Goal: Task Accomplishment & Management: Contribute content

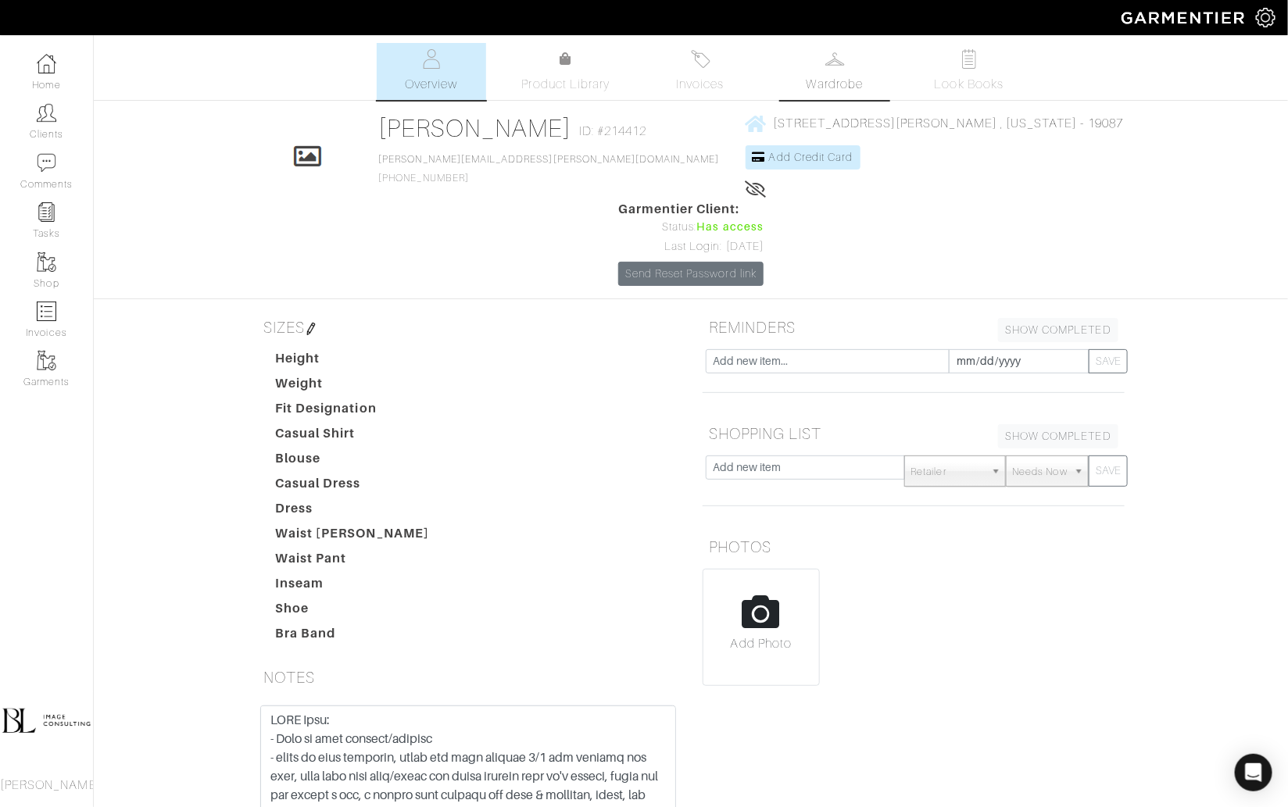
click at [853, 69] on link "Wardrobe" at bounding box center [834, 71] width 109 height 57
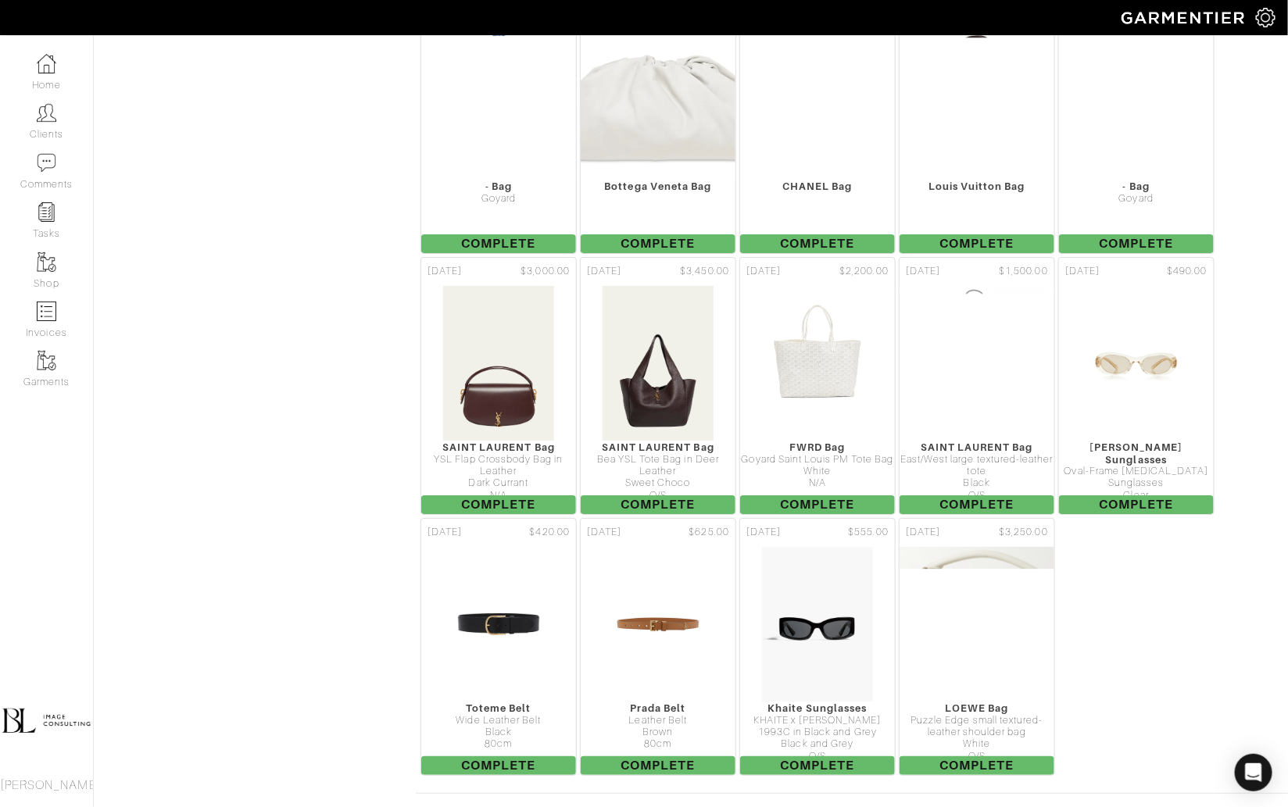
scroll to position [7537, 0]
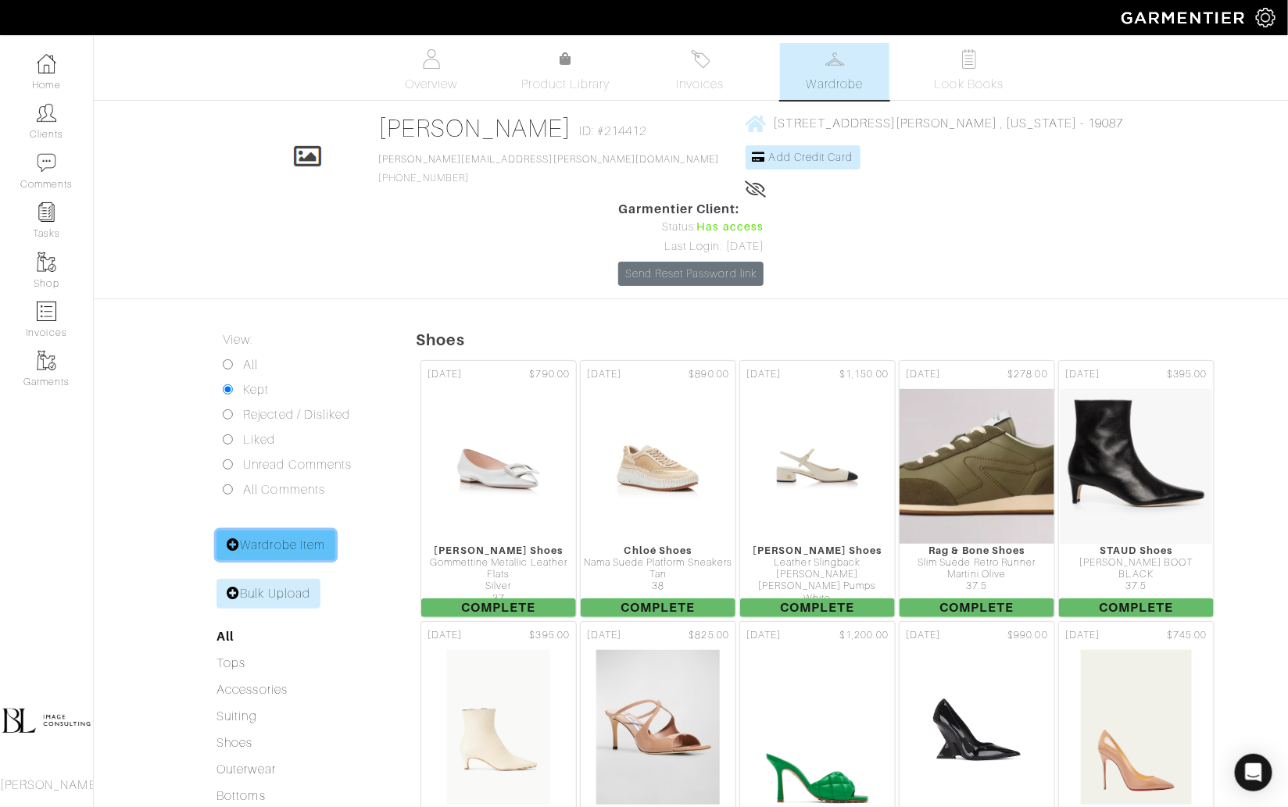
click at [282, 531] on link "Wardrobe Item" at bounding box center [275, 546] width 119 height 30
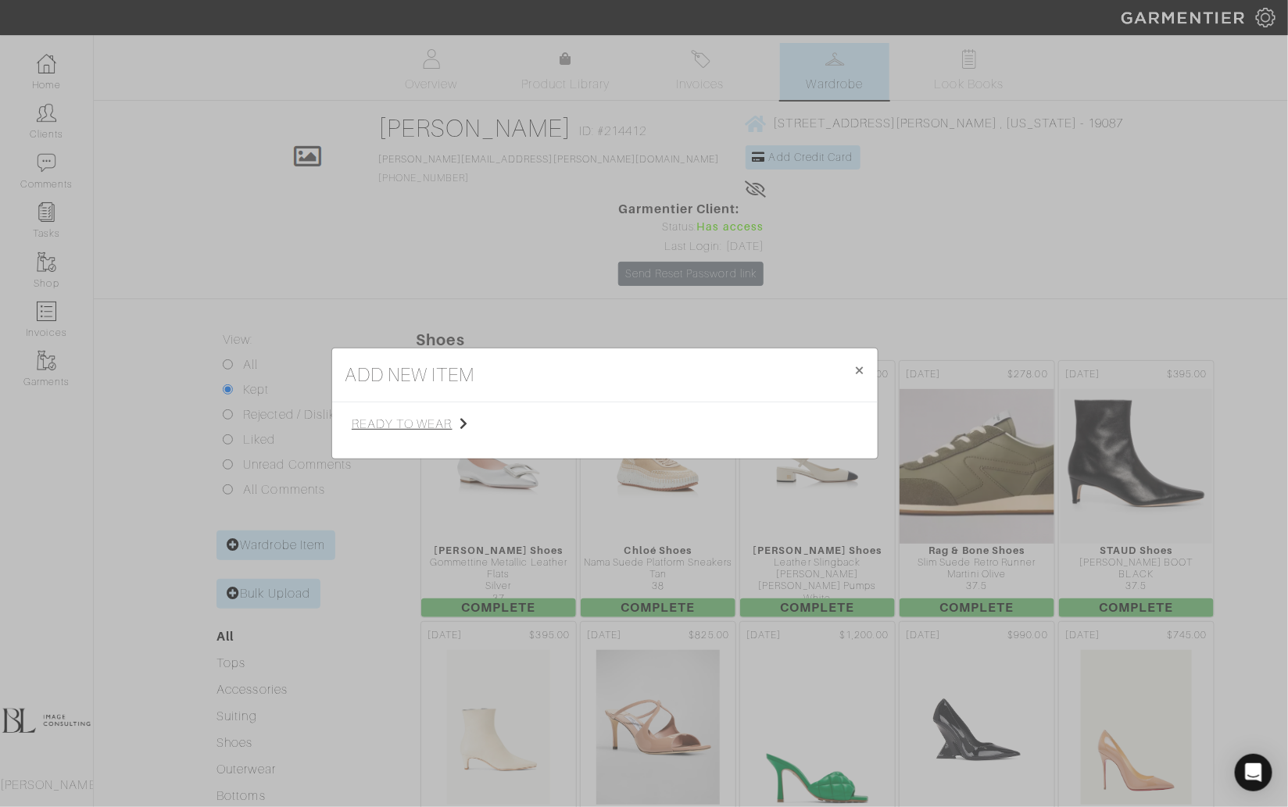
click at [410, 424] on span "ready to wear" at bounding box center [430, 424] width 157 height 19
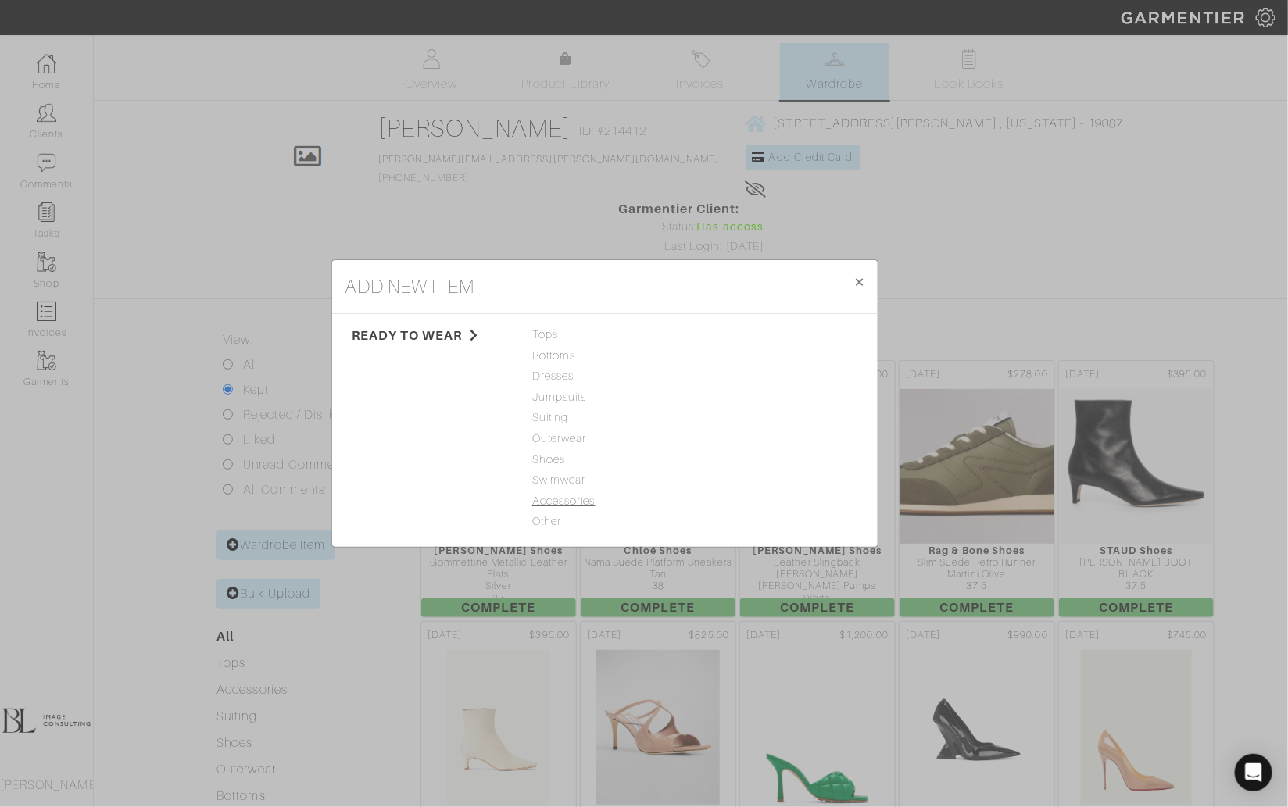
click at [596, 502] on span "Accessories" at bounding box center [604, 501] width 145 height 17
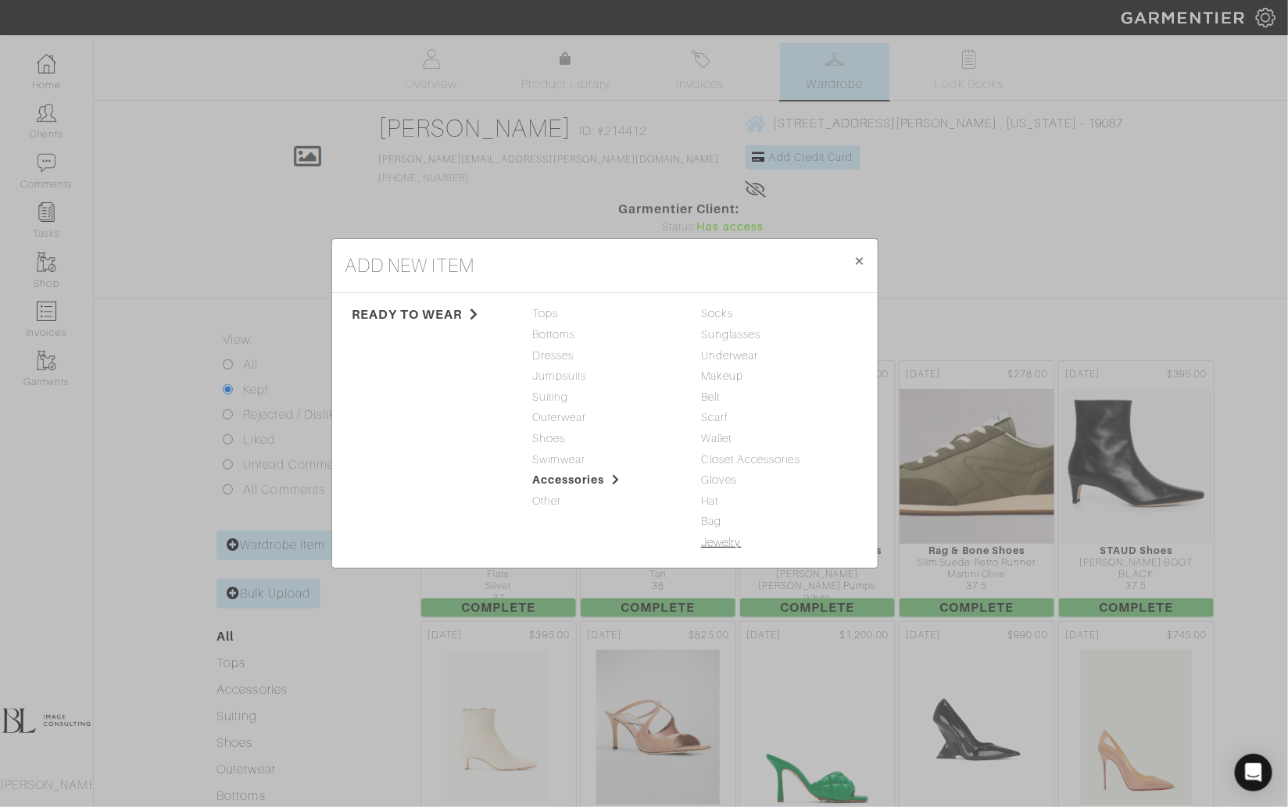
click at [728, 542] on link "Jewelry" at bounding box center [721, 542] width 40 height 13
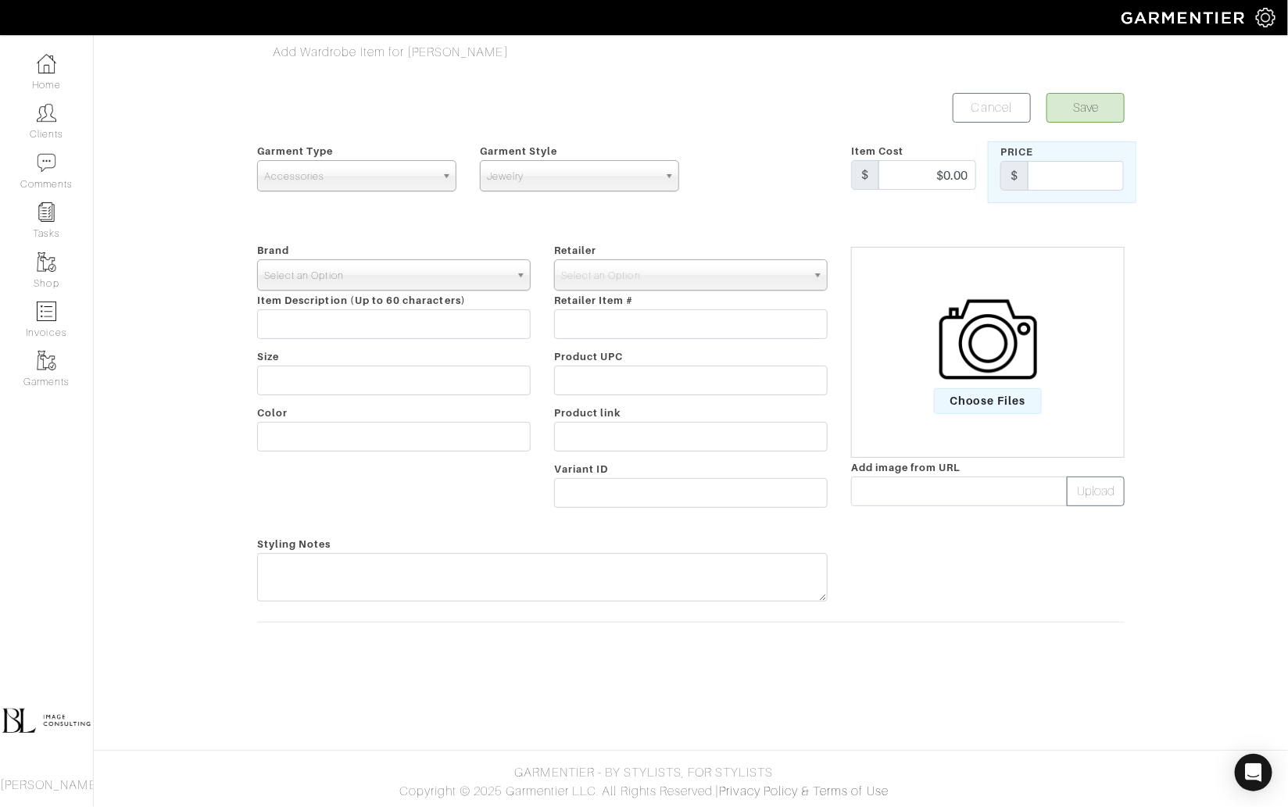
click at [457, 284] on span "Select an Option" at bounding box center [386, 275] width 245 height 31
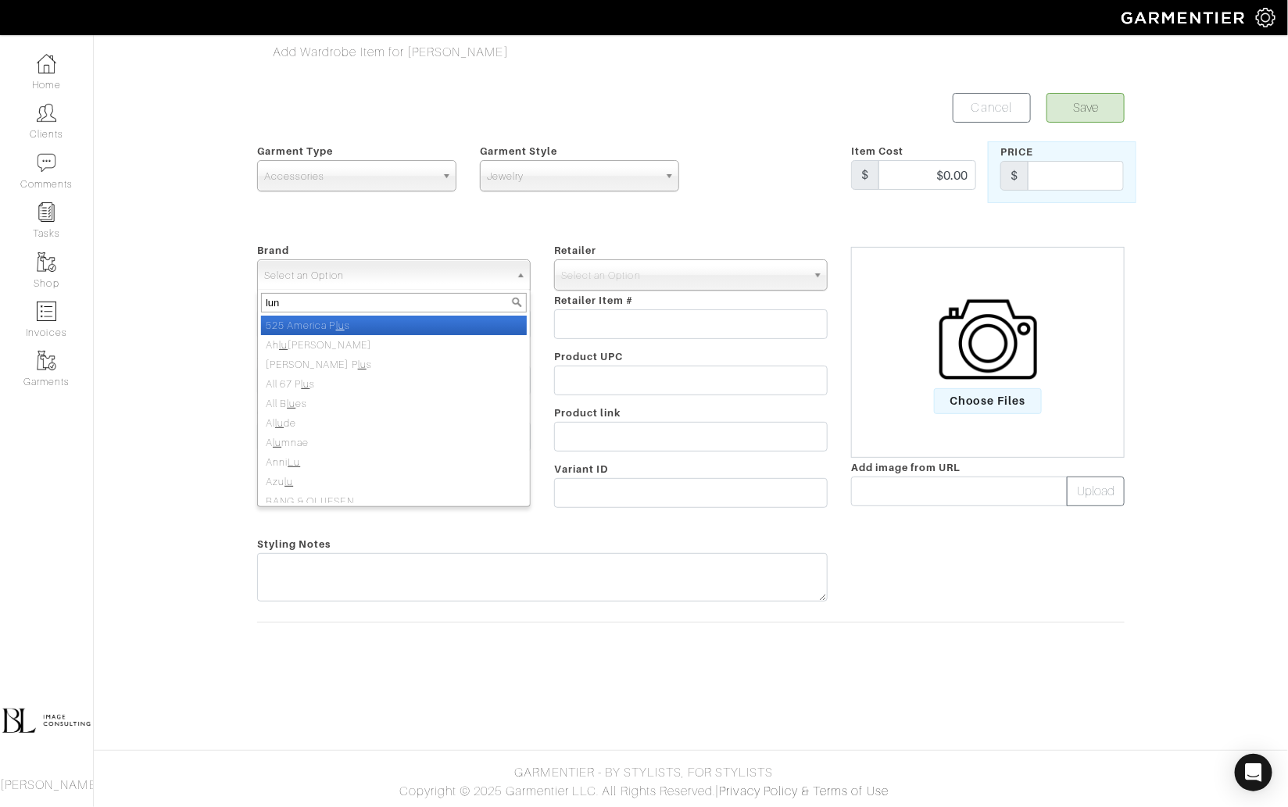
type input "luna"
select select "Luna Skye"
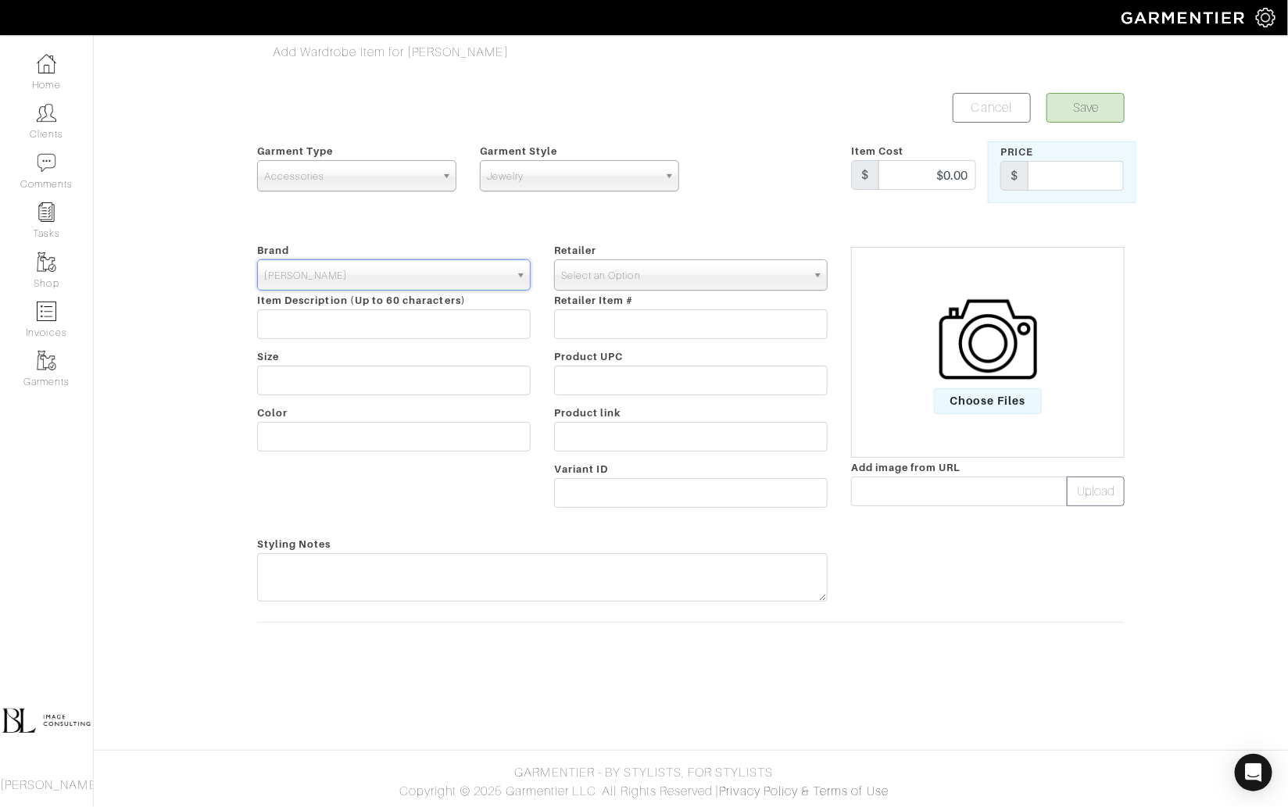
click at [739, 275] on span "Select an Option" at bounding box center [683, 275] width 245 height 31
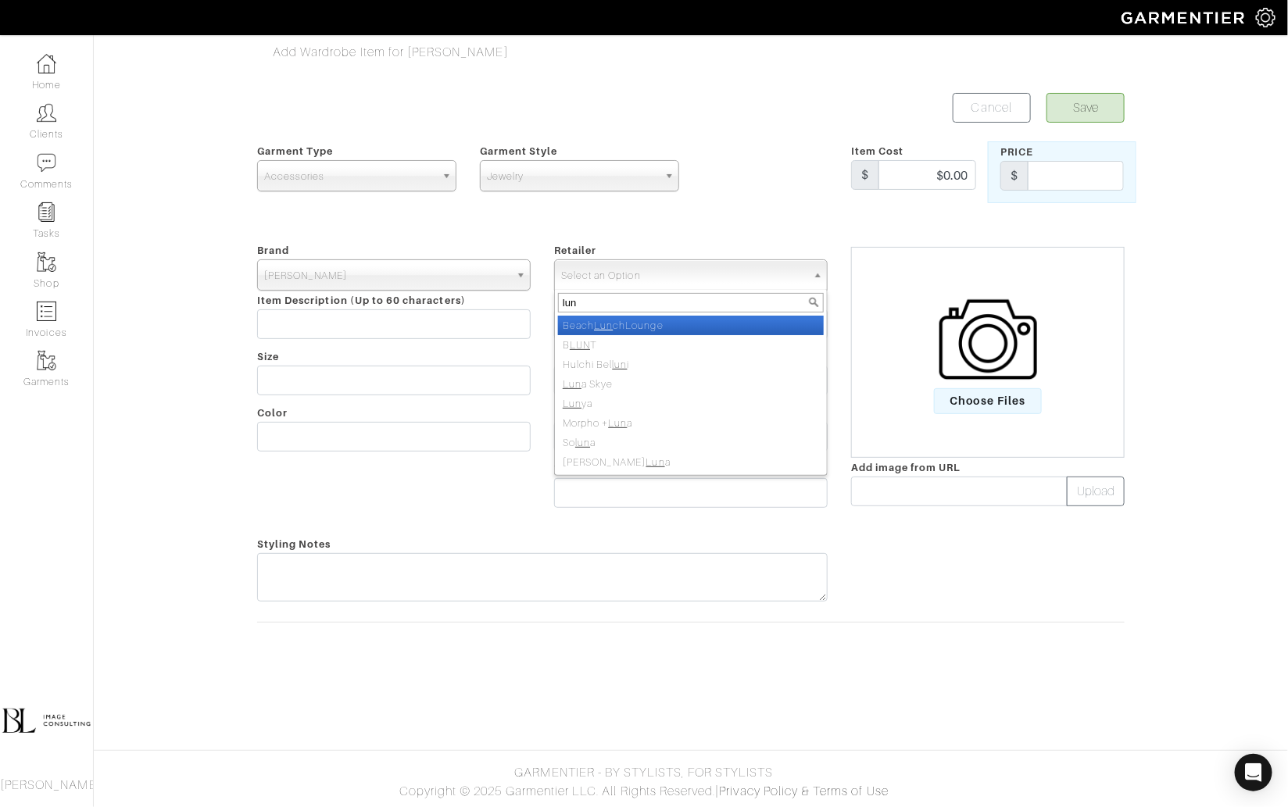
type input "luna"
select select "6488"
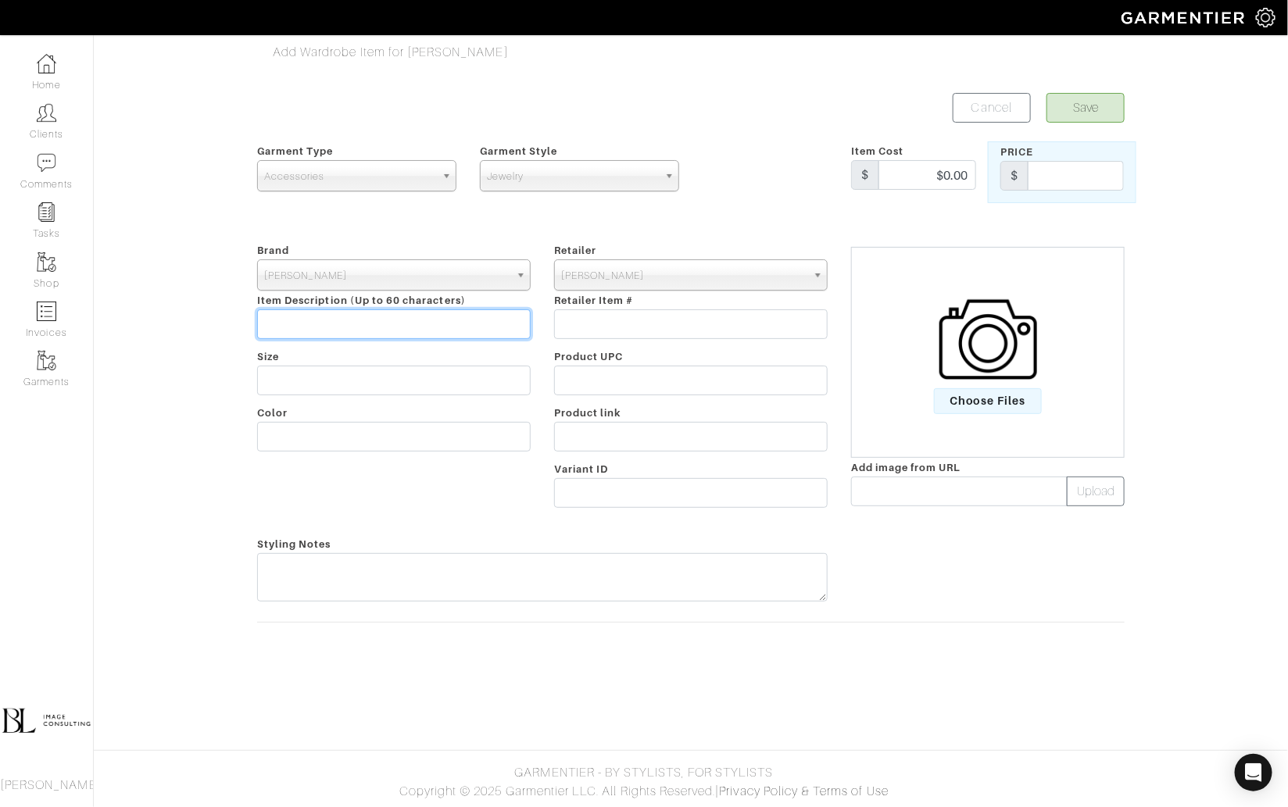
click at [352, 312] on input "text" at bounding box center [394, 324] width 274 height 30
paste input "Image for Platinum 4mm Four Prong Diamond Tennis Bracelet (1"
type input "Image for Platinum 4mm Four Prong Diamond Tennis Bracelet (1"
click at [1094, 170] on input "text" at bounding box center [1076, 176] width 96 height 30
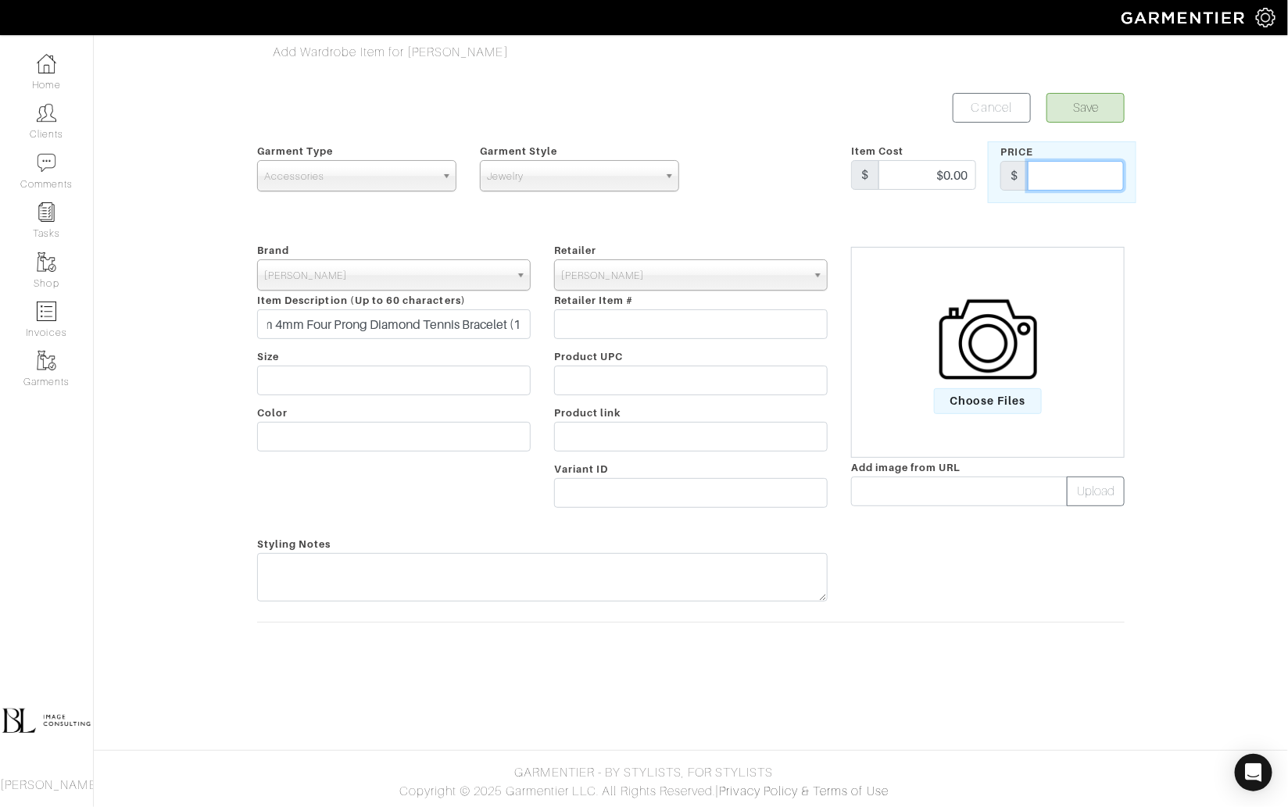
scroll to position [0, 0]
type input "35000"
click at [977, 349] on img at bounding box center [988, 340] width 98 height 98
click at [0, 0] on input "Choose Files" at bounding box center [0, 0] width 0 height 0
click at [1103, 101] on button "Save" at bounding box center [1085, 108] width 78 height 30
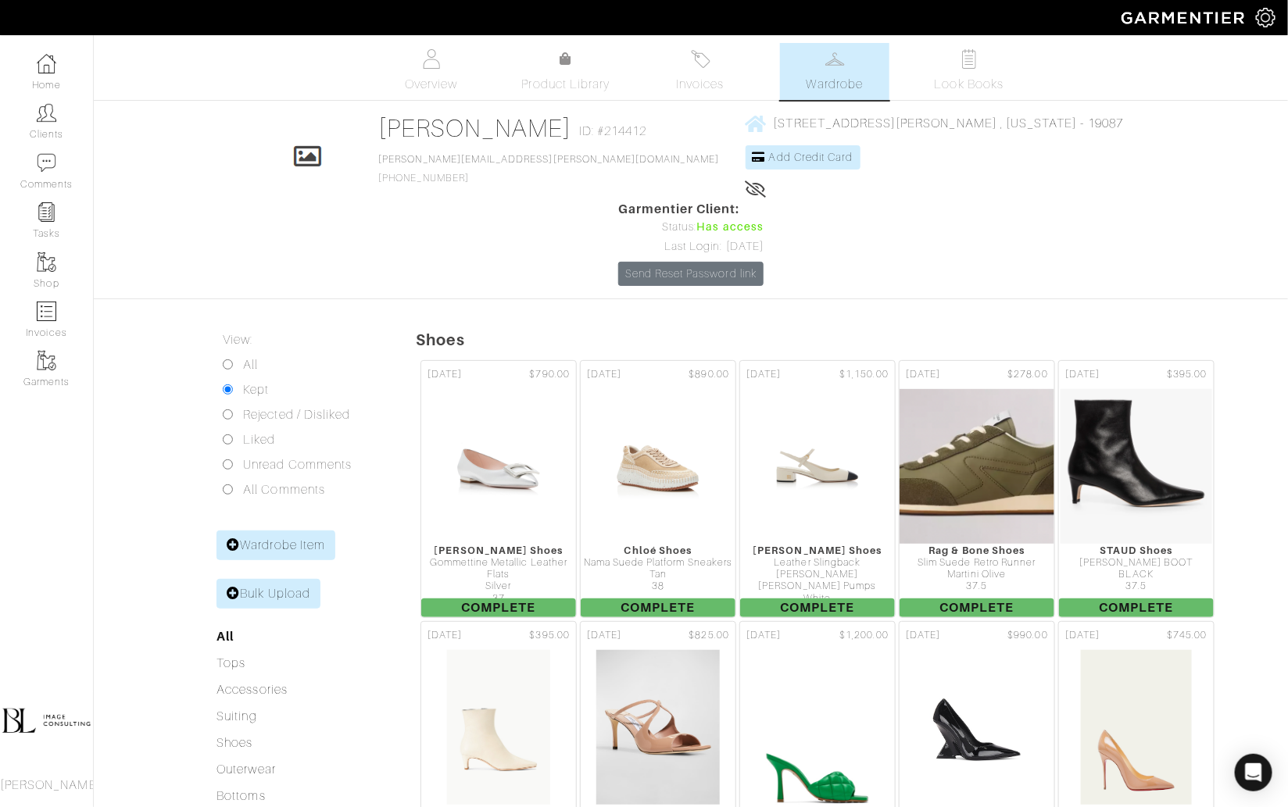
scroll to position [66, 0]
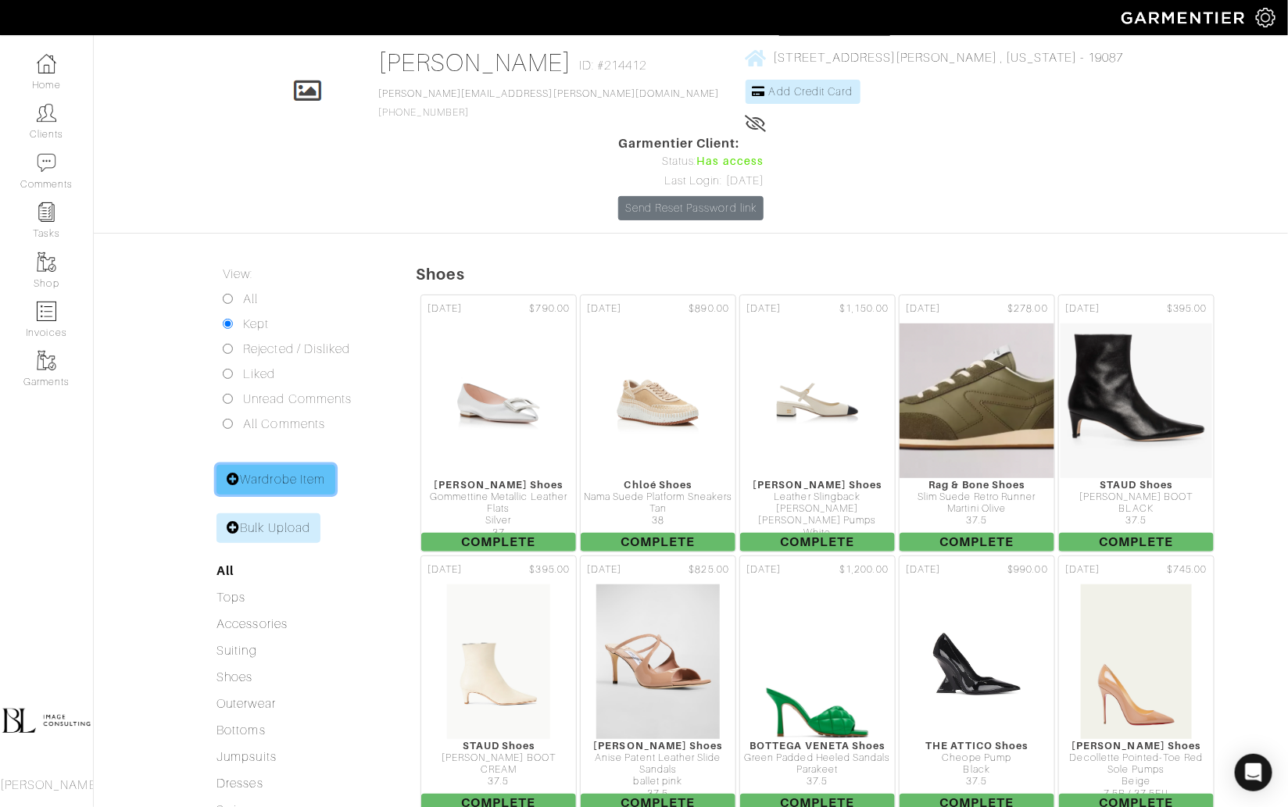
click at [299, 465] on link "Wardrobe Item" at bounding box center [275, 480] width 119 height 30
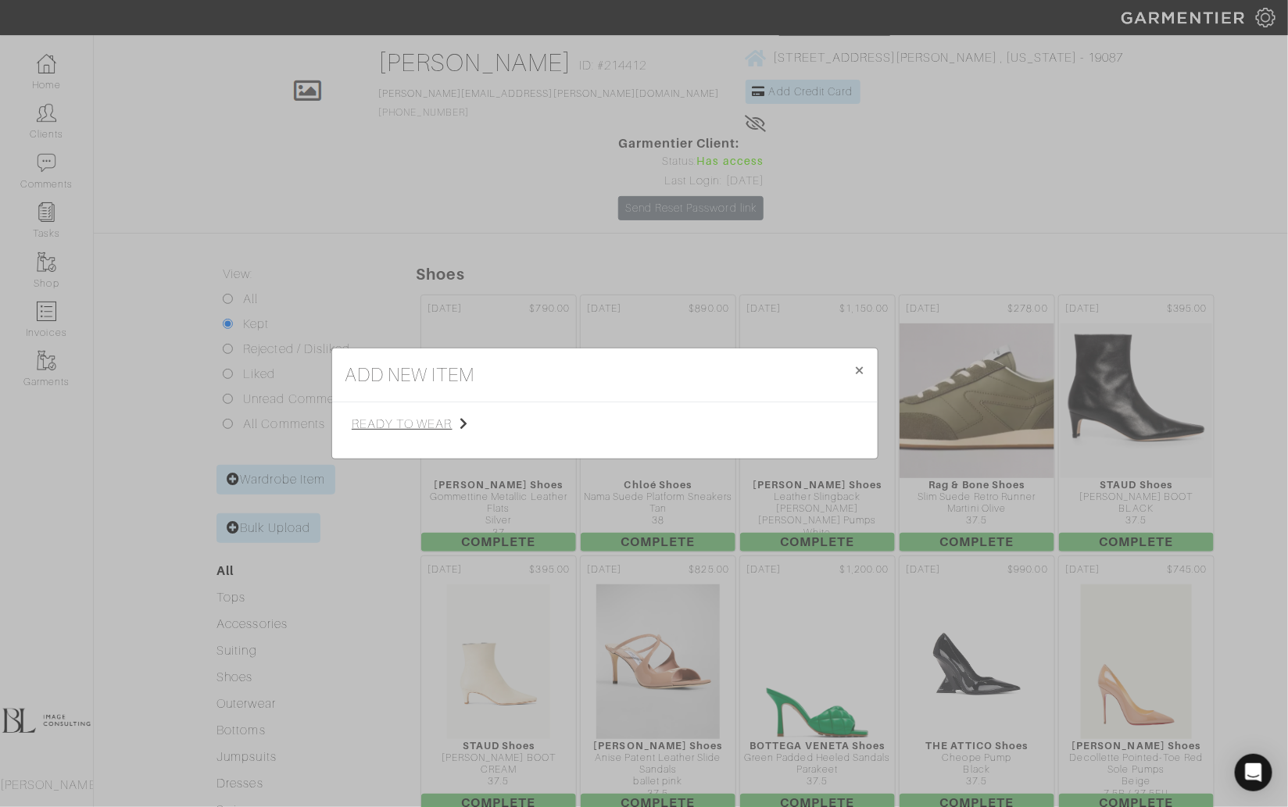
click at [377, 425] on span "ready to wear" at bounding box center [430, 424] width 157 height 19
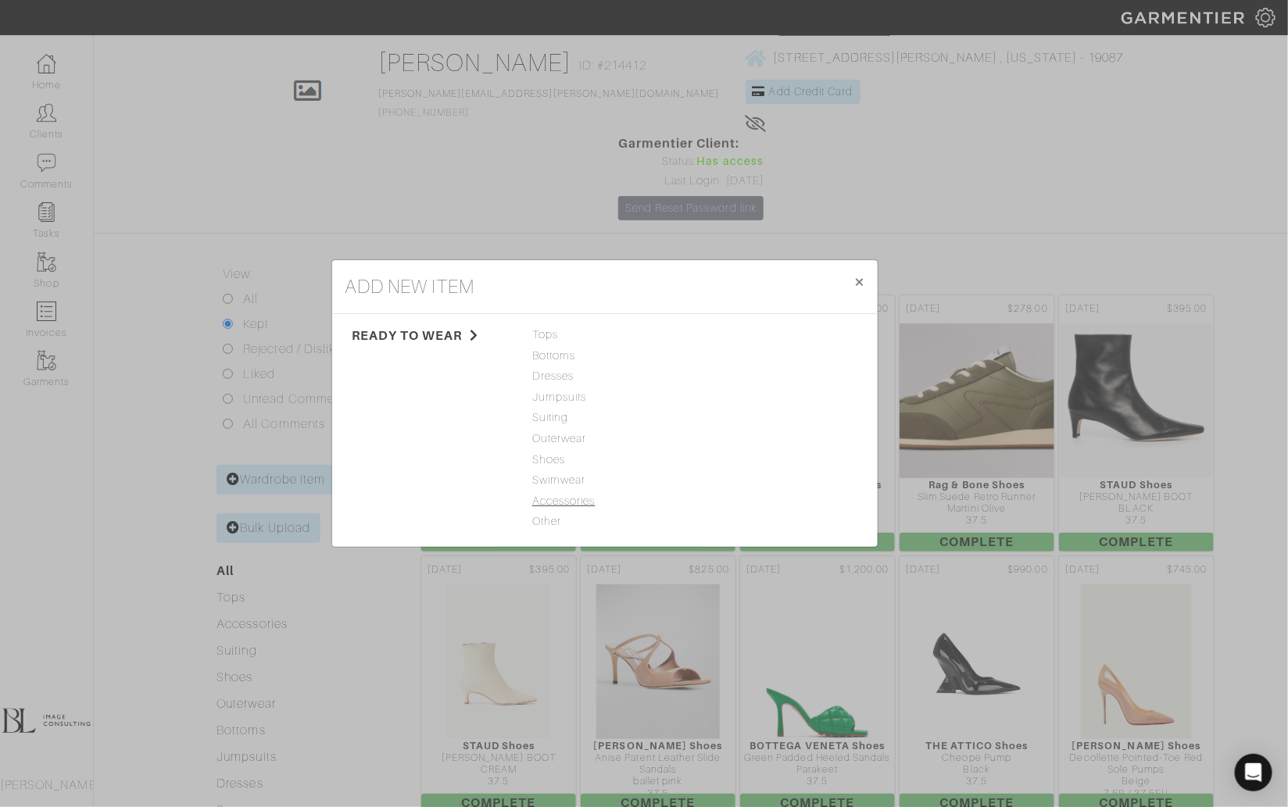
click at [599, 502] on span "Accessories" at bounding box center [604, 501] width 145 height 17
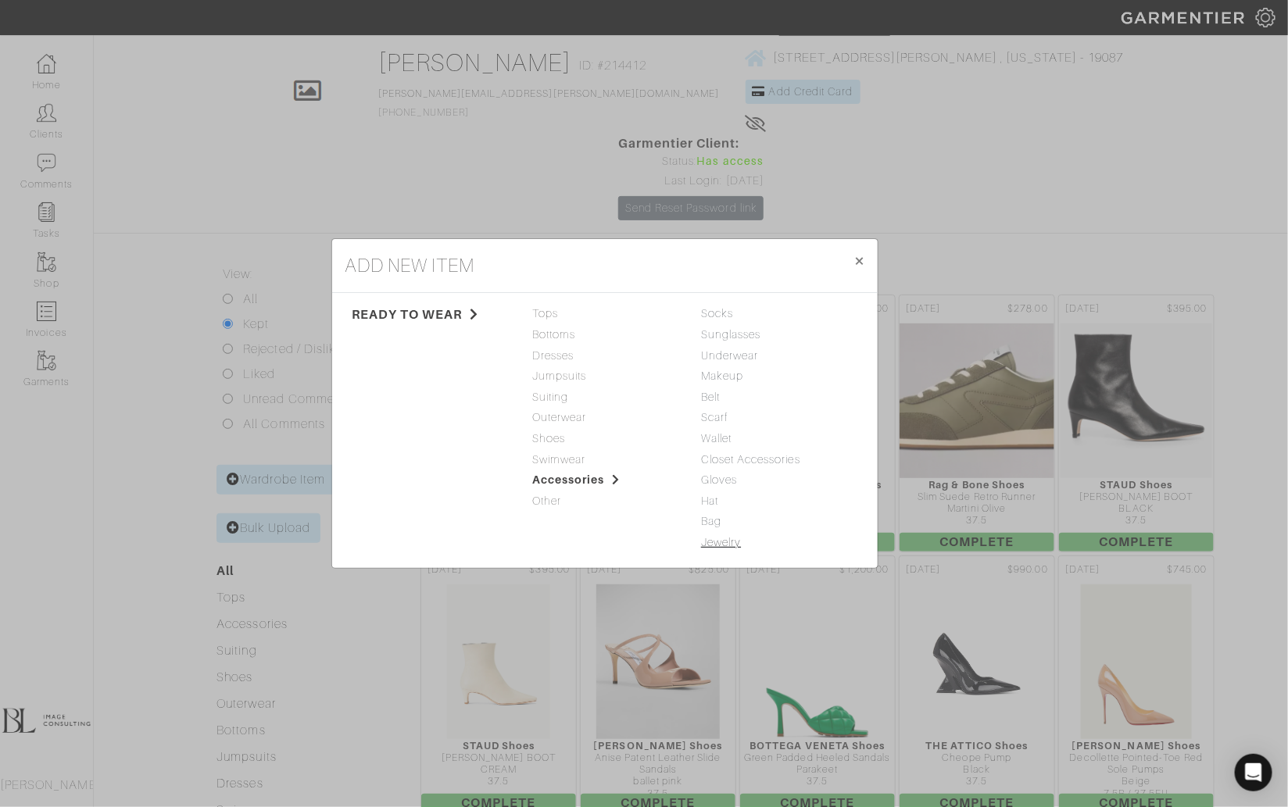
click at [736, 542] on link "Jewelry" at bounding box center [721, 542] width 40 height 13
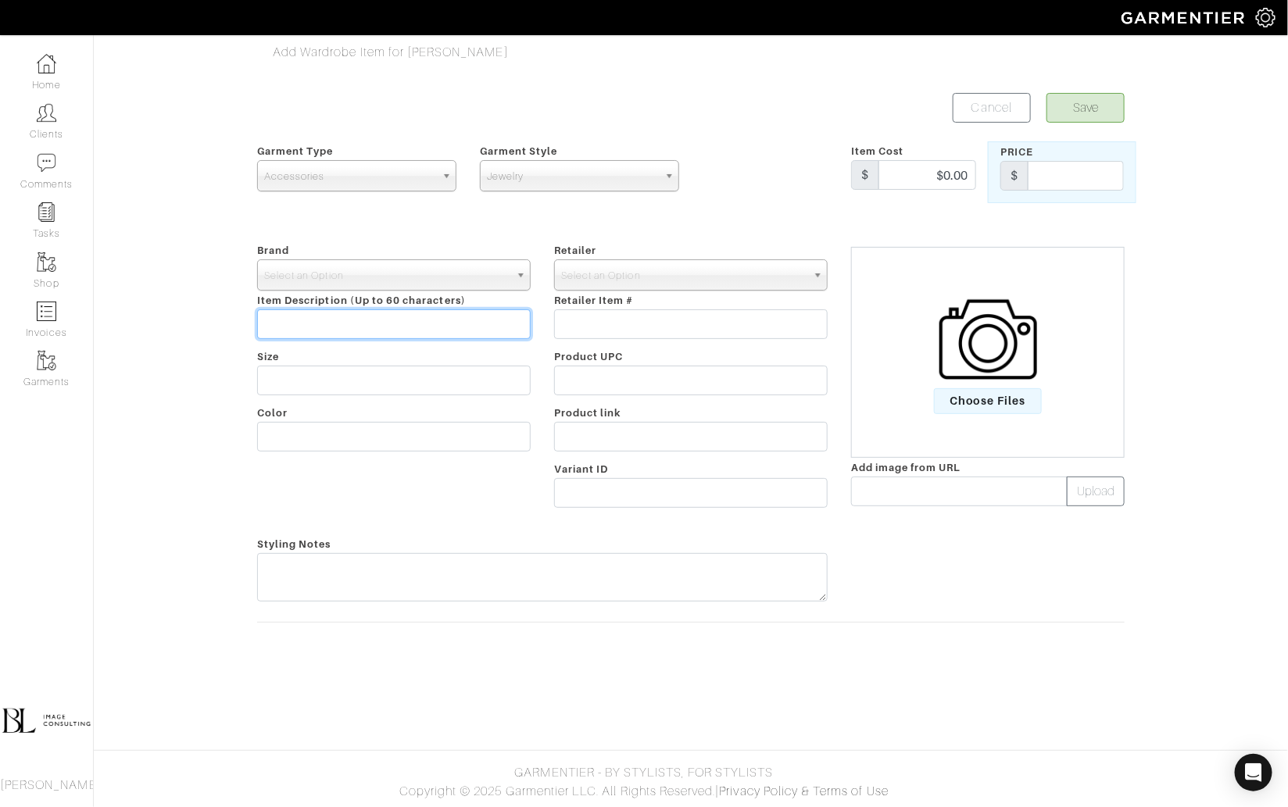
click at [320, 324] on input "text" at bounding box center [394, 324] width 274 height 30
paste input "Platinum Four Prong 2 Carat Diamond Solitaire Stud Earrings"
type input "Platinum Four Prong 2 Carat Diamond Solitaire Stud Earrings"
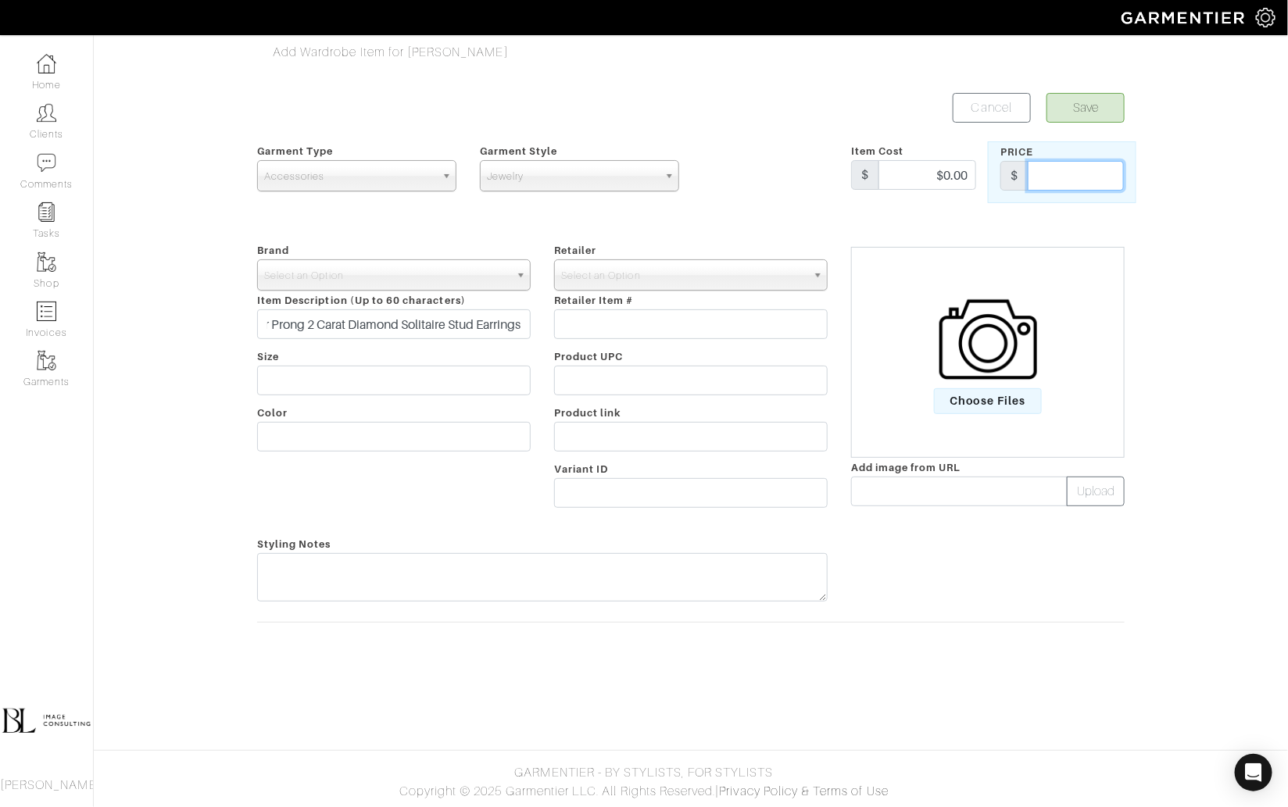
click at [1057, 166] on input "text" at bounding box center [1076, 176] width 96 height 30
type input "15000"
click at [982, 334] on img at bounding box center [988, 340] width 98 height 98
click at [0, 0] on input "Choose Files" at bounding box center [0, 0] width 0 height 0
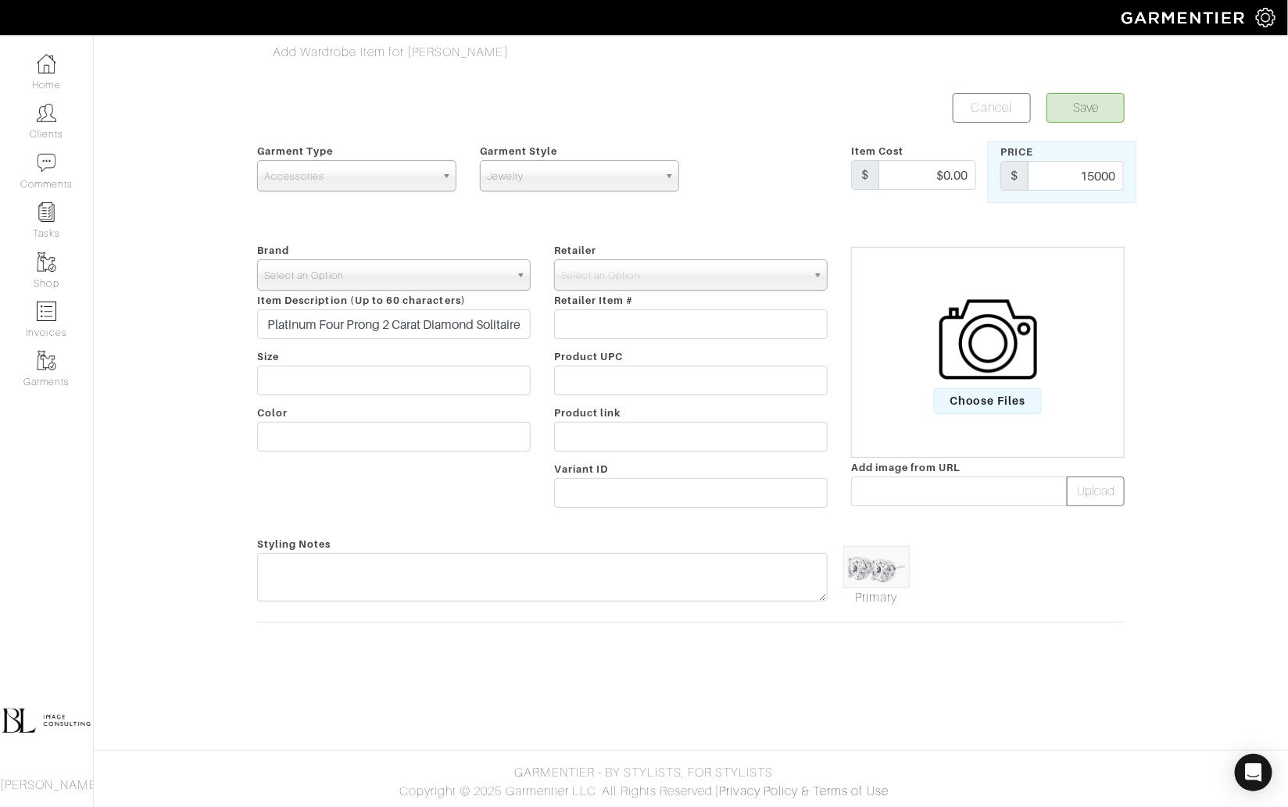
click at [470, 272] on span "Select an Option" at bounding box center [386, 275] width 245 height 31
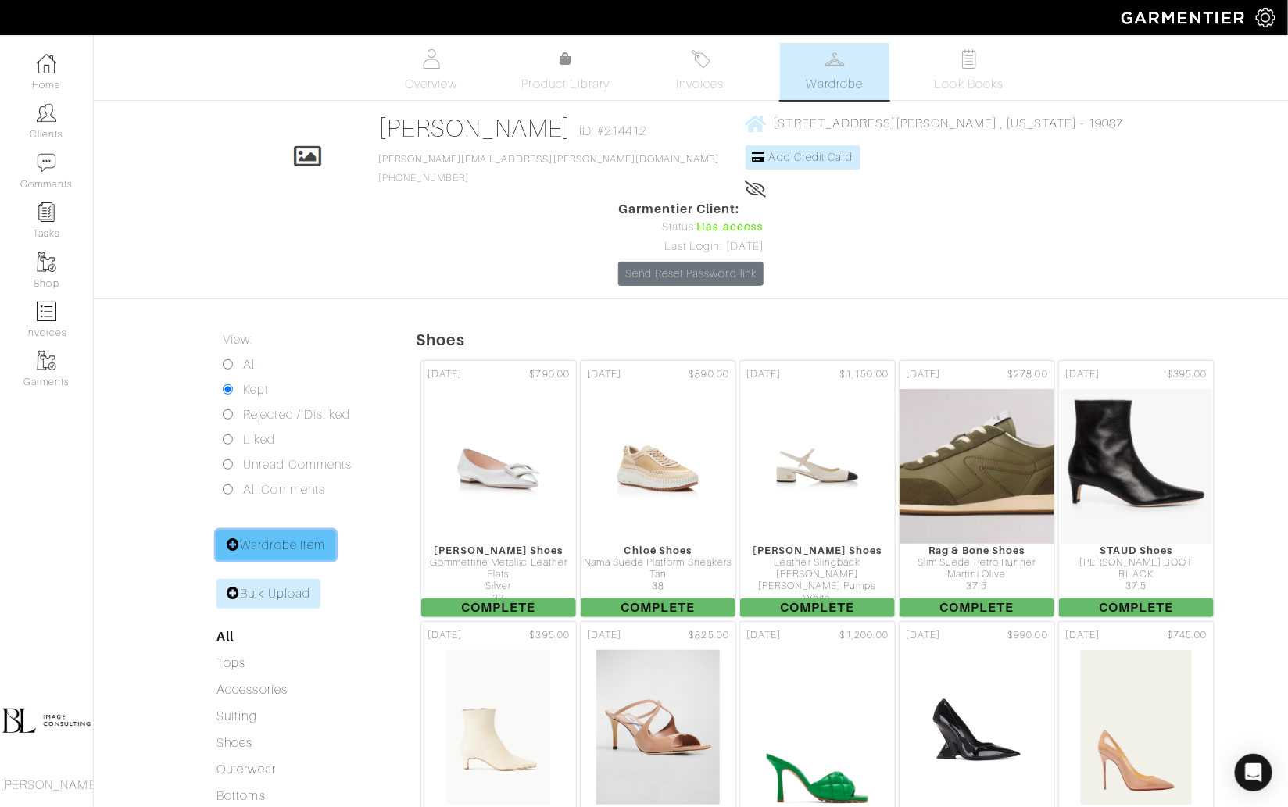
click at [273, 531] on link "Wardrobe Item" at bounding box center [275, 546] width 119 height 30
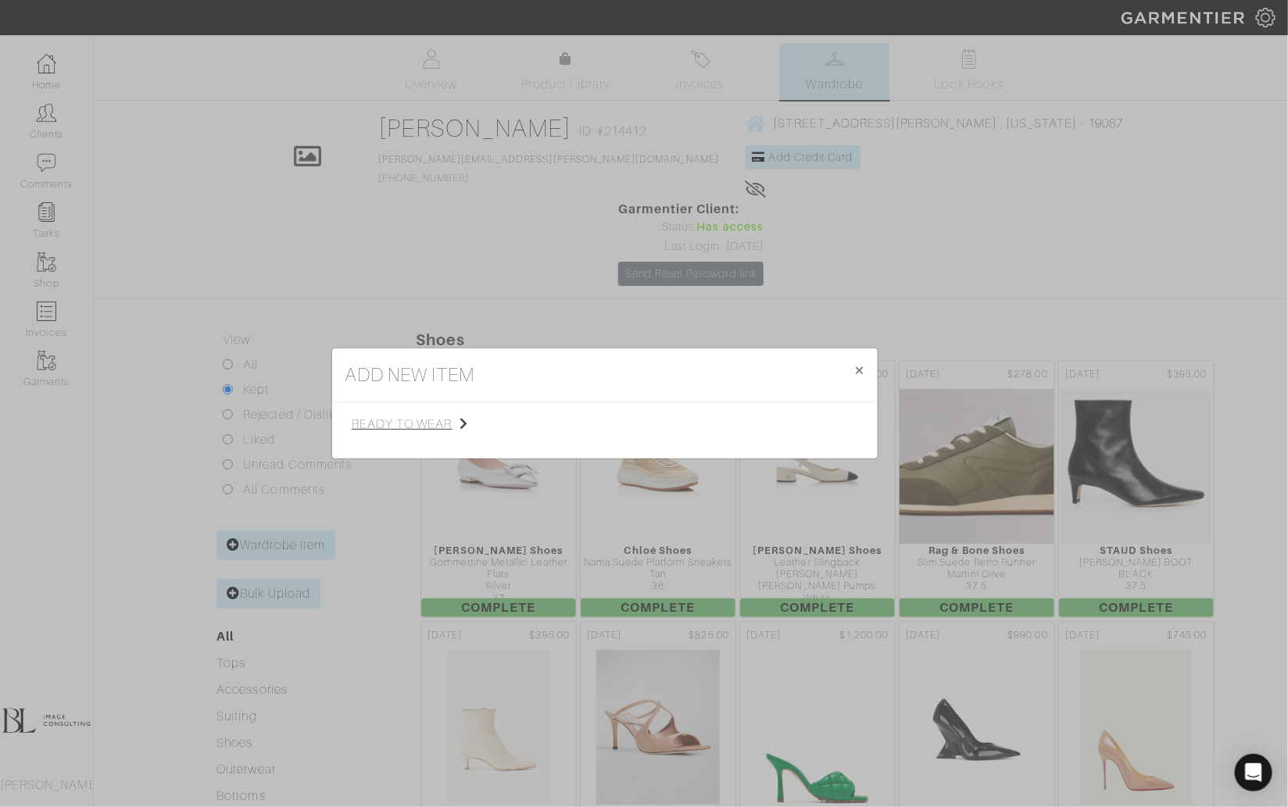
click at [438, 422] on span "ready to wear" at bounding box center [430, 424] width 157 height 19
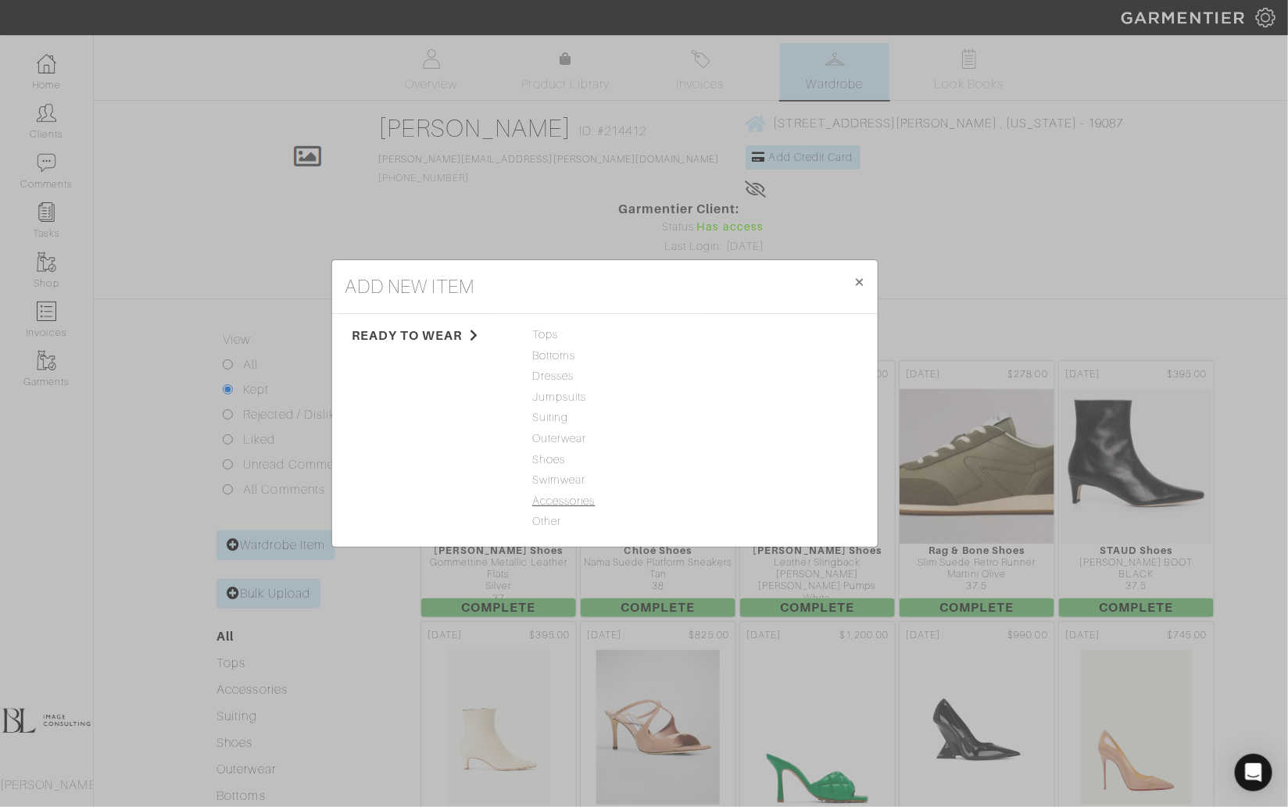
click at [595, 503] on span "Accessories" at bounding box center [604, 501] width 145 height 17
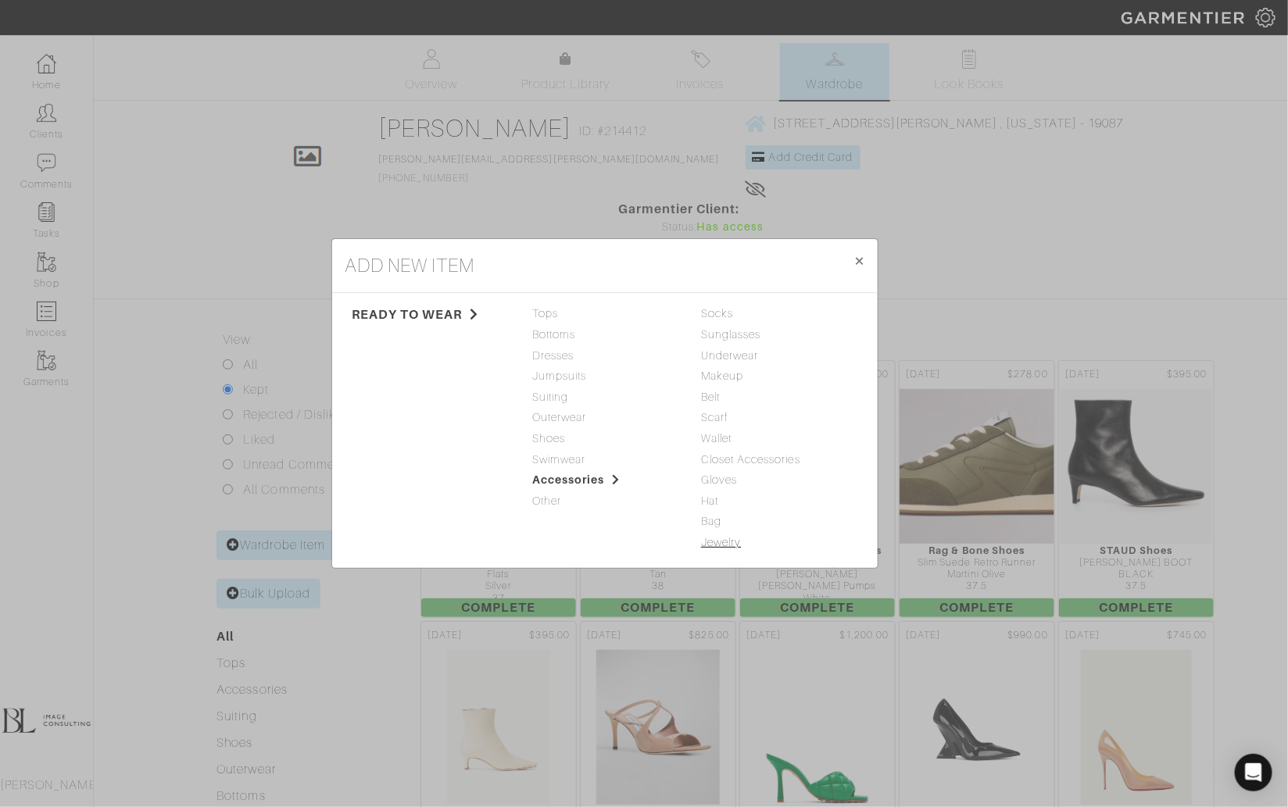
click at [731, 544] on link "Jewelry" at bounding box center [721, 542] width 40 height 13
click at [733, 544] on link "Jewelry" at bounding box center [721, 542] width 40 height 13
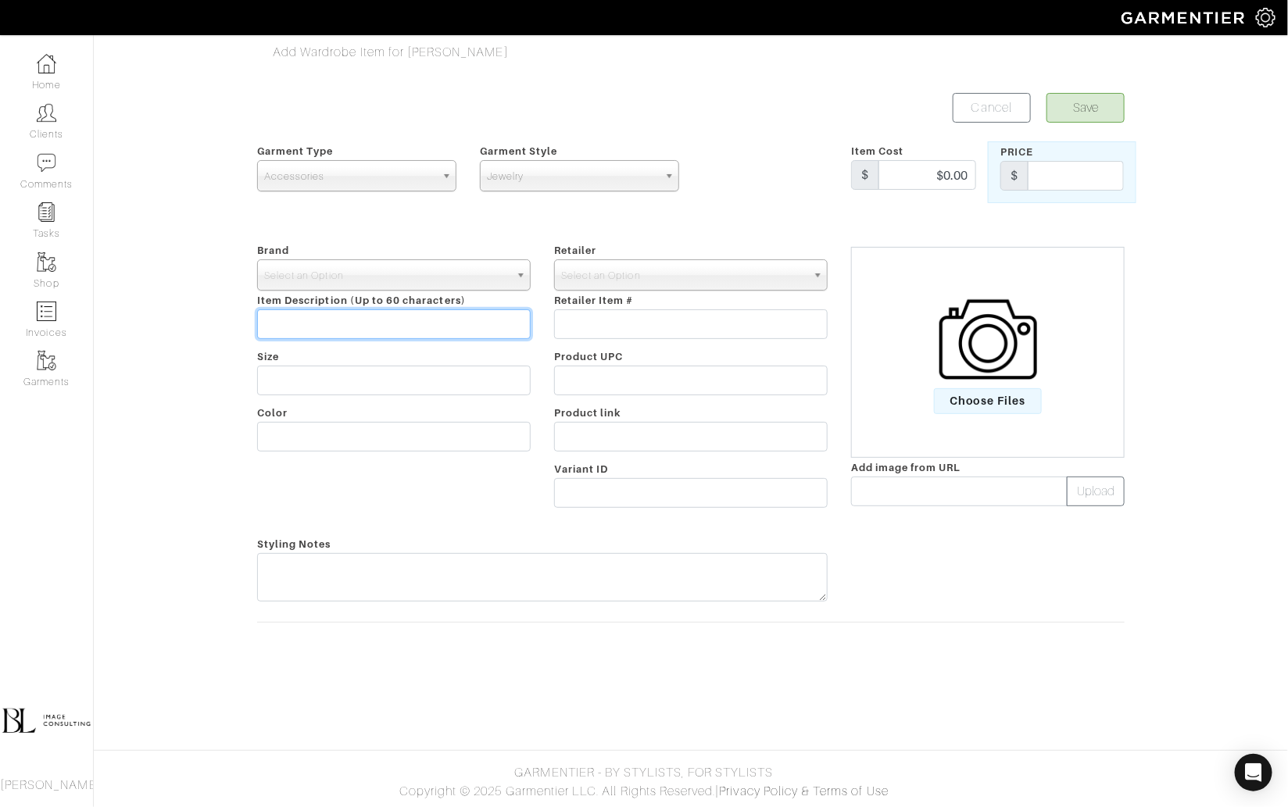
click at [472, 321] on input "text" at bounding box center [394, 324] width 274 height 30
paste input "Image for 14kt gold monogram coin necklace I yellow gold 14k"
type input "Image for 14kt gold monogram coin necklace I yellow gold 14k"
click at [462, 283] on span "Select an Option" at bounding box center [386, 275] width 245 height 31
